Goal: Task Accomplishment & Management: Manage account settings

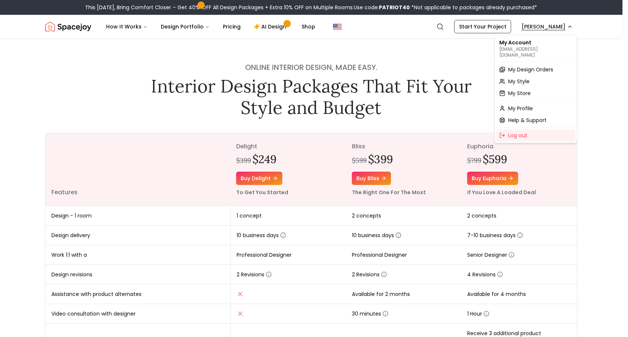
click at [532, 66] on span "My Design Orders" at bounding box center [530, 69] width 45 height 7
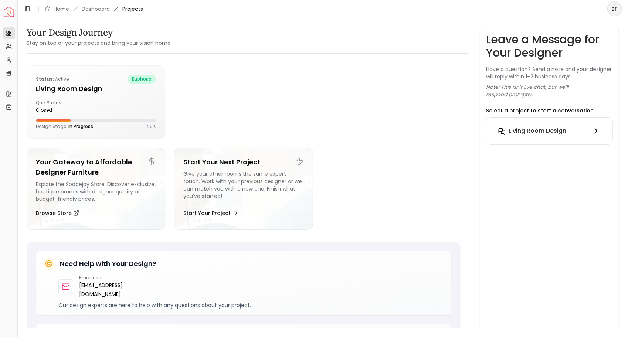
click at [539, 130] on h6 "Living Room design" at bounding box center [537, 130] width 58 height 9
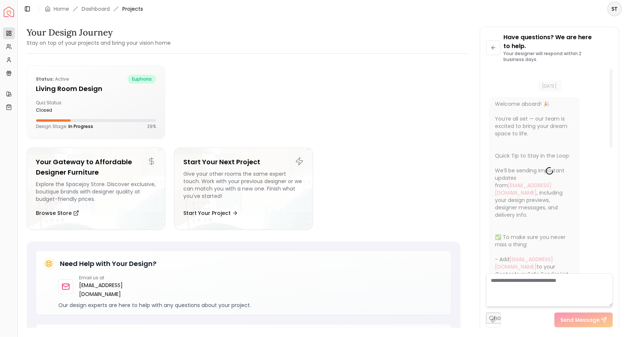
scroll to position [10, 0]
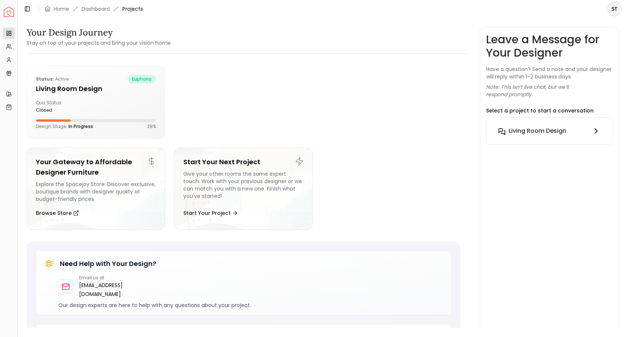
click at [547, 127] on h6 "Living Room design" at bounding box center [537, 130] width 58 height 9
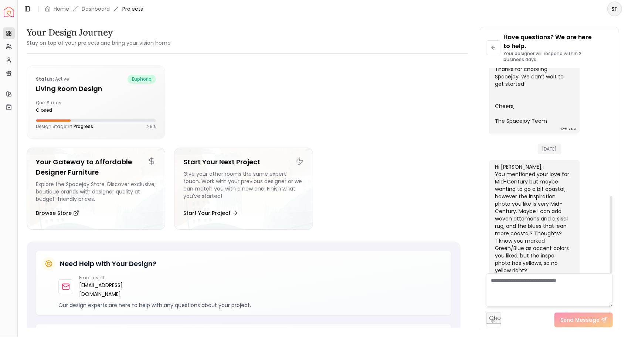
scroll to position [338, 0]
